Goal: Use online tool/utility: Utilize a website feature to perform a specific function

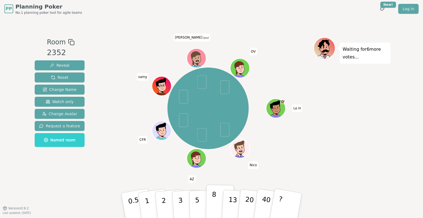
click at [216, 201] on button "8" at bounding box center [220, 206] width 28 height 42
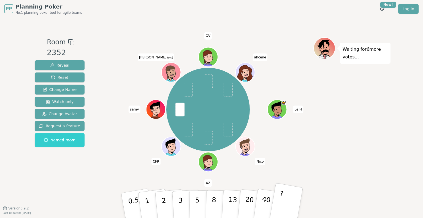
click at [278, 194] on button "?" at bounding box center [286, 205] width 34 height 45
click at [288, 201] on button "?" at bounding box center [286, 205] width 34 height 45
click at [296, 198] on button "?" at bounding box center [286, 205] width 34 height 45
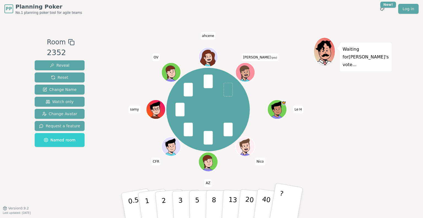
click at [288, 197] on button "?" at bounding box center [286, 205] width 34 height 45
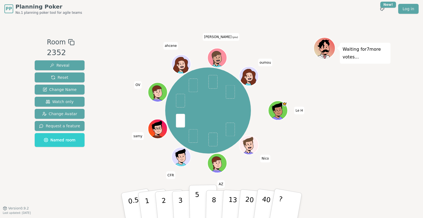
click at [193, 201] on button "5" at bounding box center [203, 206] width 28 height 42
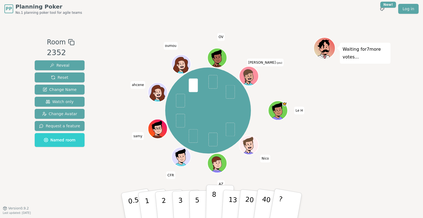
click at [216, 207] on button "8" at bounding box center [220, 206] width 28 height 42
click at [182, 201] on p "3" at bounding box center [181, 206] width 6 height 30
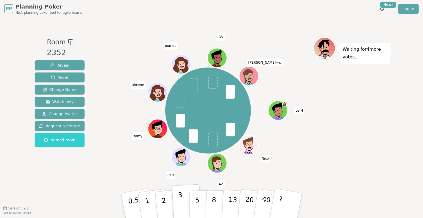
click at [178, 189] on button "3" at bounding box center [187, 205] width 30 height 43
click at [180, 204] on p "3" at bounding box center [181, 206] width 6 height 30
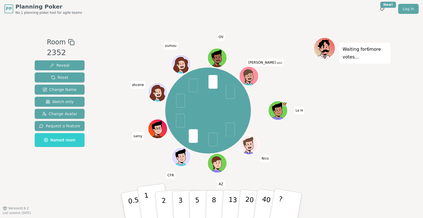
click at [148, 202] on p "1" at bounding box center [148, 206] width 8 height 30
click at [182, 201] on p "3" at bounding box center [181, 206] width 6 height 30
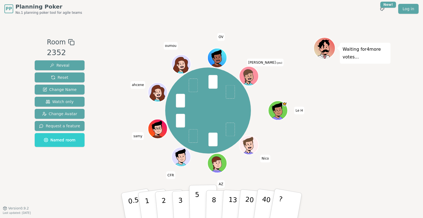
click at [198, 204] on p "5" at bounding box center [197, 206] width 5 height 30
click at [214, 201] on p "8" at bounding box center [214, 205] width 5 height 30
click at [198, 201] on p "5" at bounding box center [197, 206] width 5 height 30
